Goal: Check status

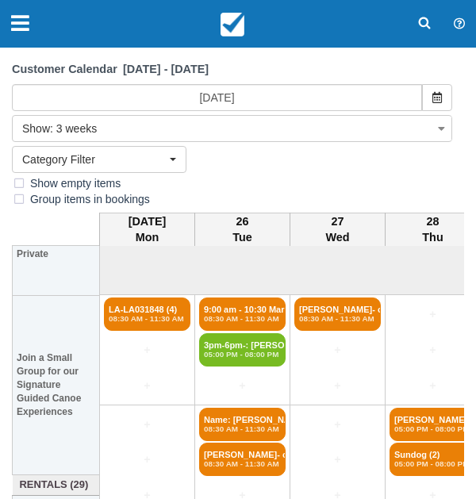
select select
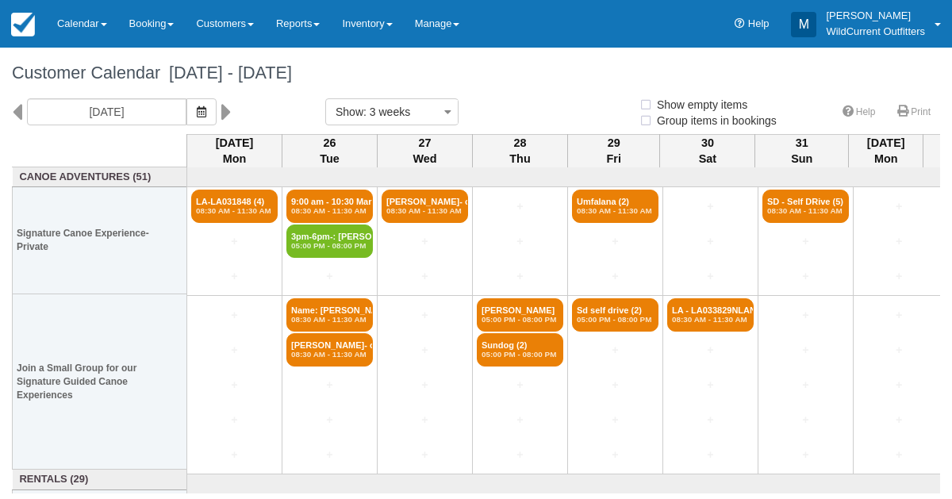
select select
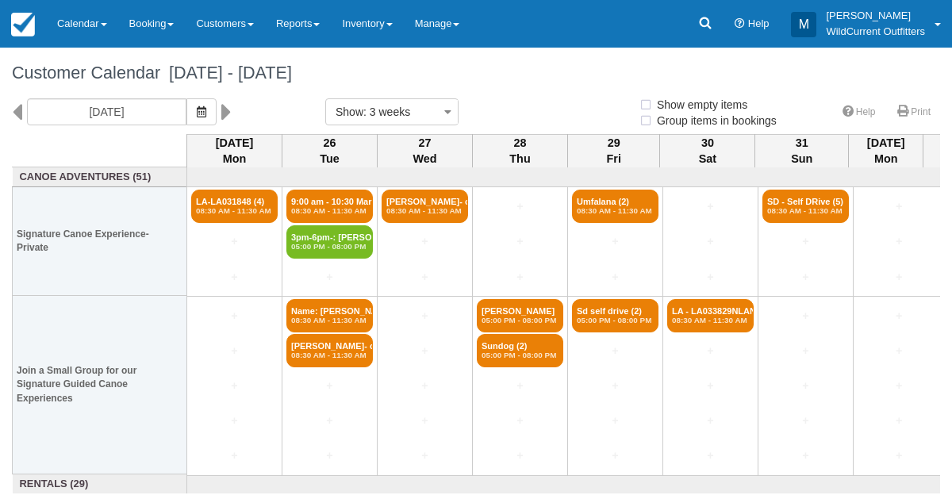
select select
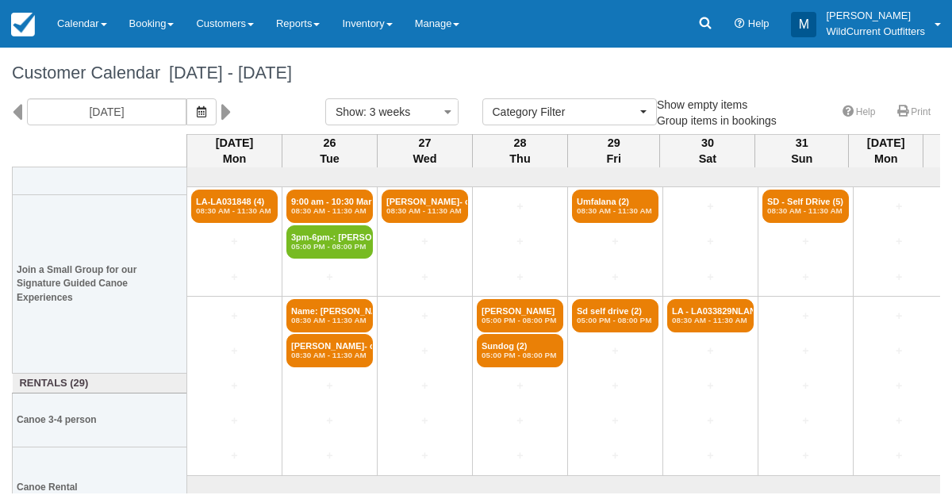
scroll to position [135, 0]
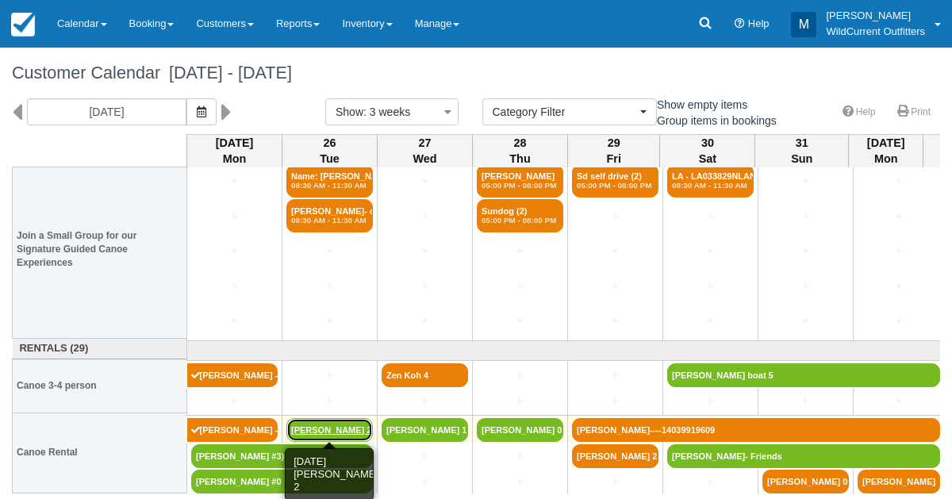
click at [327, 423] on link "Christina 2" at bounding box center [329, 430] width 86 height 24
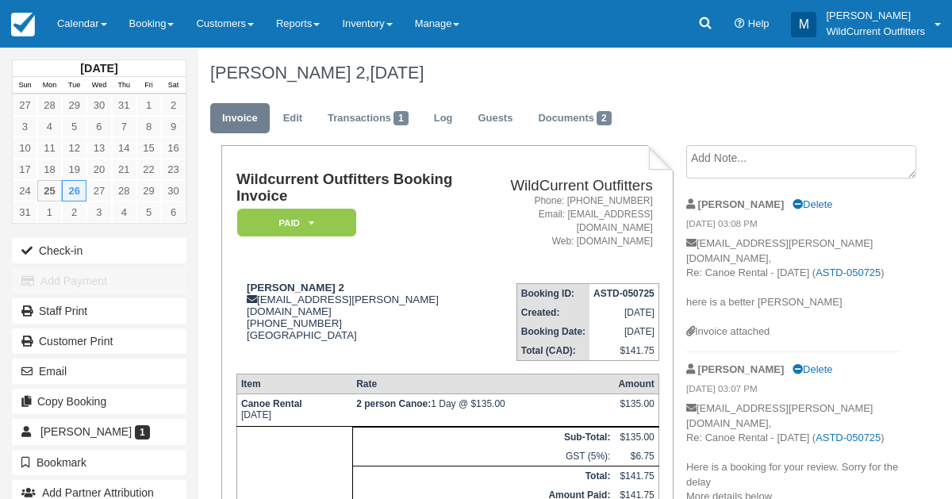
scroll to position [6, 0]
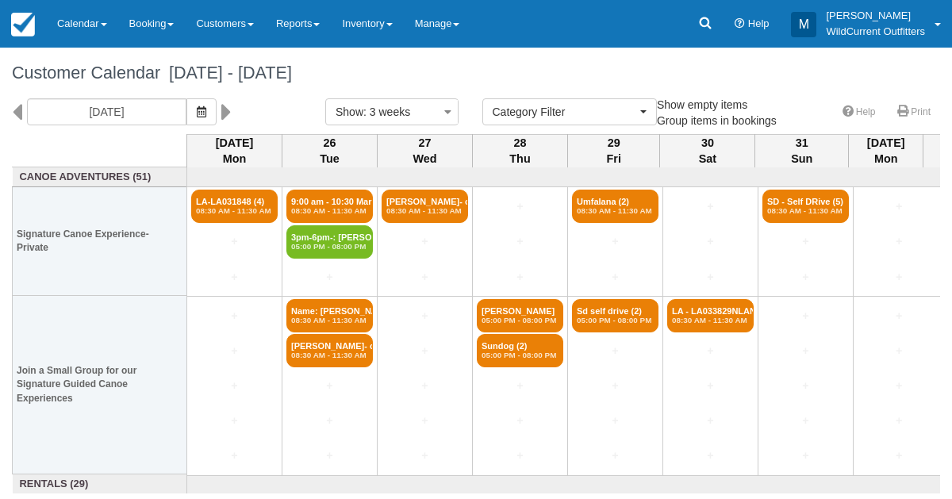
select select
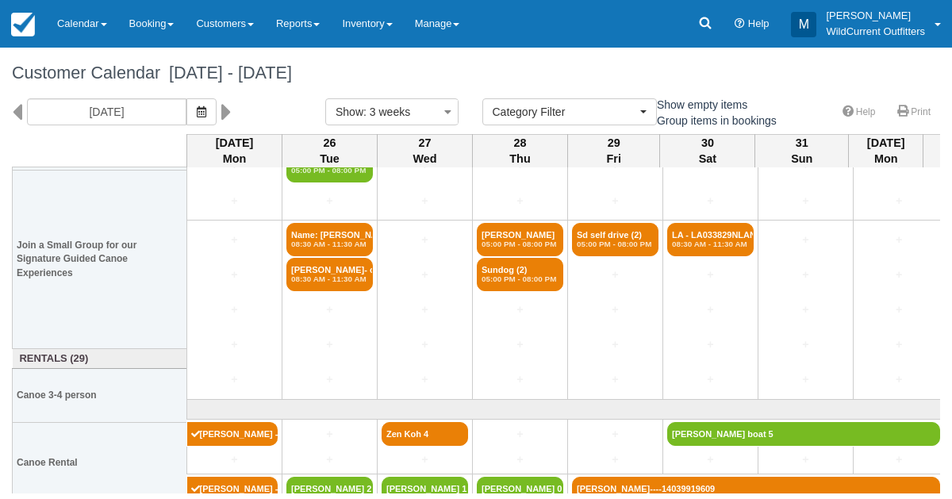
scroll to position [135, 0]
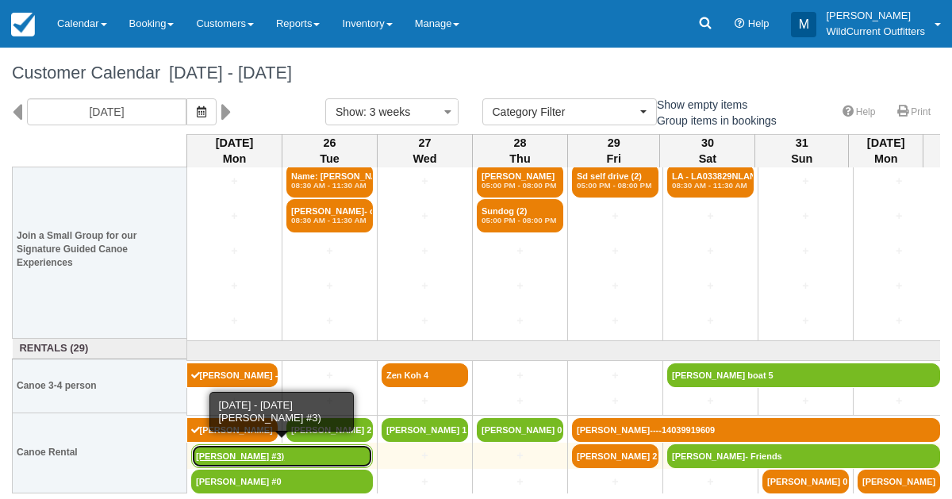
click at [217, 456] on link "Dustin Bende #3)" at bounding box center [282, 456] width 182 height 24
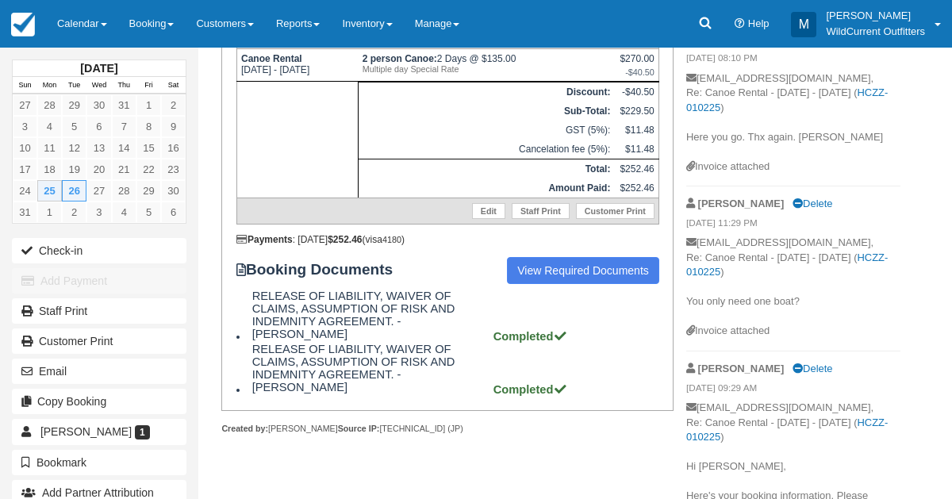
scroll to position [343, 0]
